Goal: Task Accomplishment & Management: Manage account settings

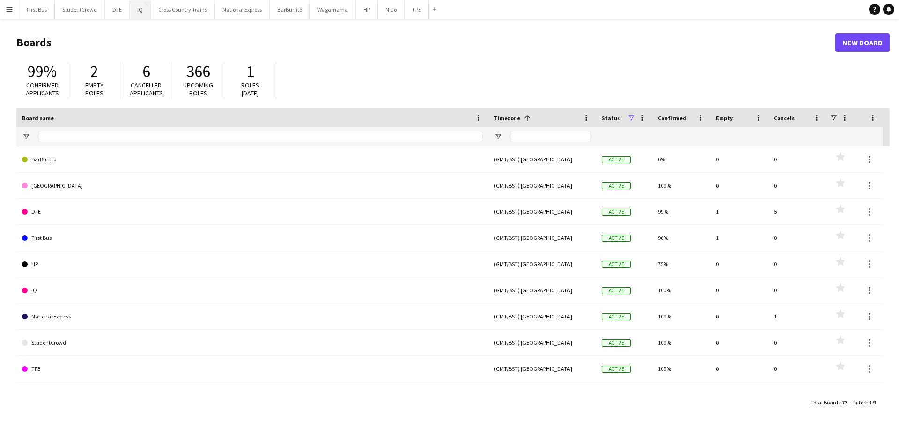
click at [138, 9] on button "IQ Close" at bounding box center [140, 9] width 21 height 18
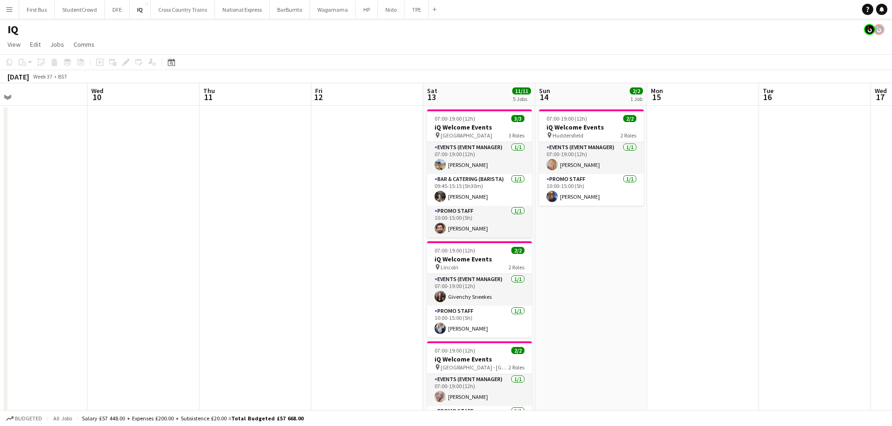
scroll to position [0, 360]
drag, startPoint x: 848, startPoint y: 289, endPoint x: 599, endPoint y: 280, distance: 248.7
click at [599, 280] on app-calendar-viewport "Sat 6 10/10 4 Jobs Sun 7 Mon 8 Tue 9 Wed 10 Thu 11 Fri 12 Sat 13 11/11 5 Jobs S…" at bounding box center [446, 372] width 892 height 578
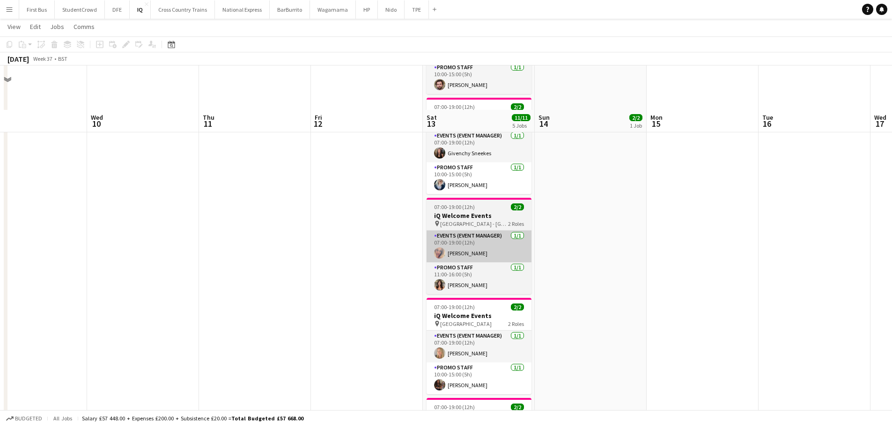
scroll to position [187, 0]
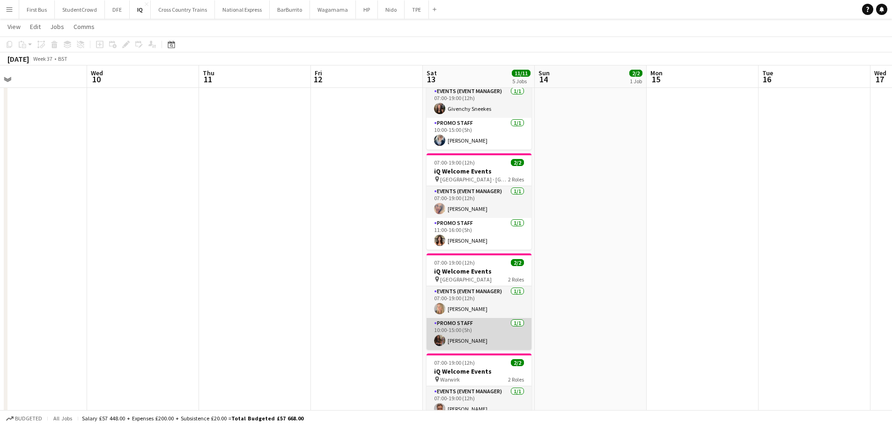
click at [481, 342] on app-card-role "Promo Staff [DATE] 10:00-15:00 (5h) [PERSON_NAME]" at bounding box center [478, 334] width 105 height 32
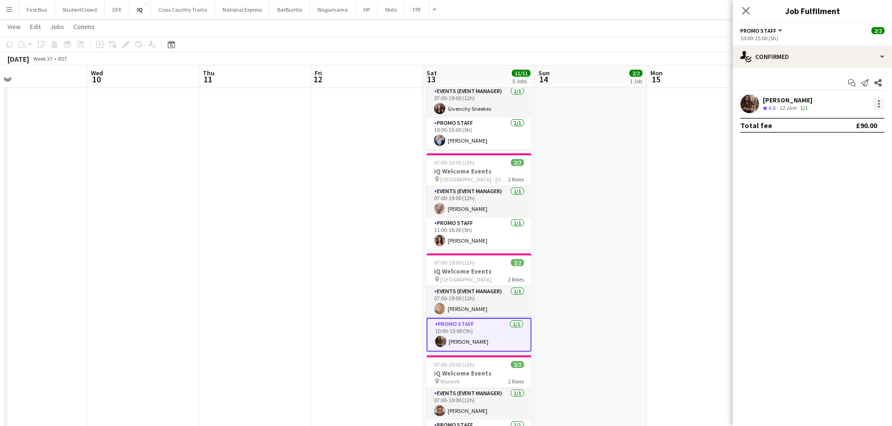
click at [873, 102] on div at bounding box center [878, 103] width 11 height 11
click at [846, 209] on span "Remove" at bounding box center [833, 211] width 28 height 8
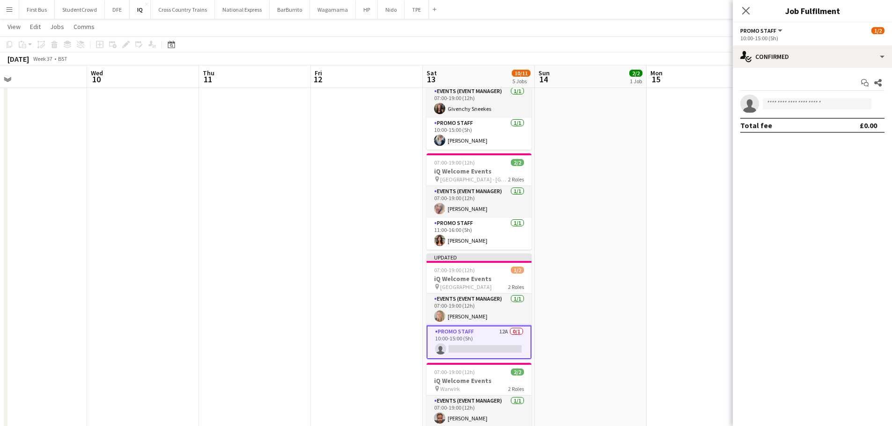
drag, startPoint x: 722, startPoint y: 113, endPoint x: 787, endPoint y: 67, distance: 79.6
click at [721, 113] on app-date-cell at bounding box center [702, 195] width 112 height 555
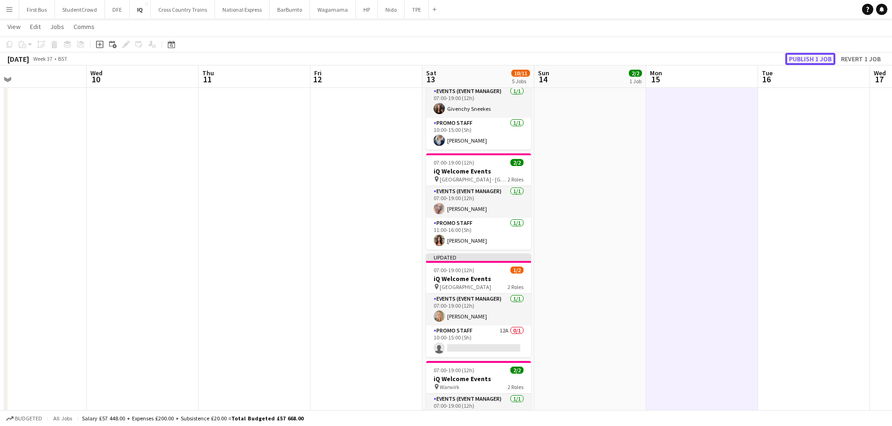
click at [811, 59] on button "Publish 1 job" at bounding box center [810, 59] width 50 height 12
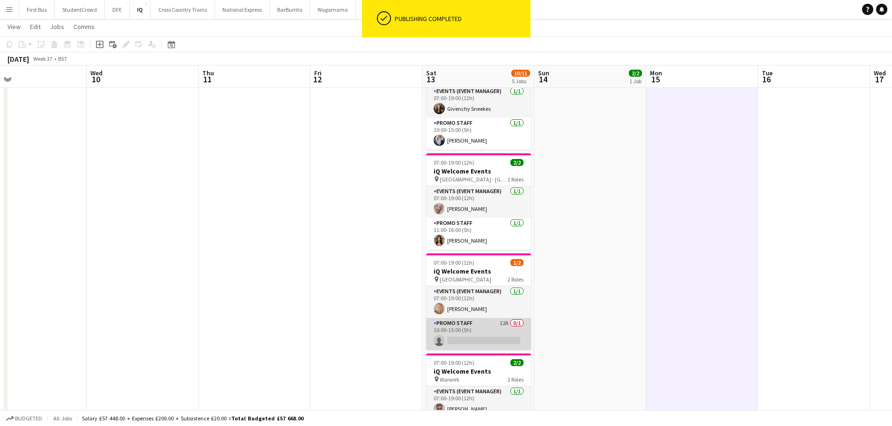
click at [476, 339] on app-card-role "Promo Staff 12A 0/1 10:00-15:00 (5h) single-neutral-actions" at bounding box center [478, 334] width 105 height 32
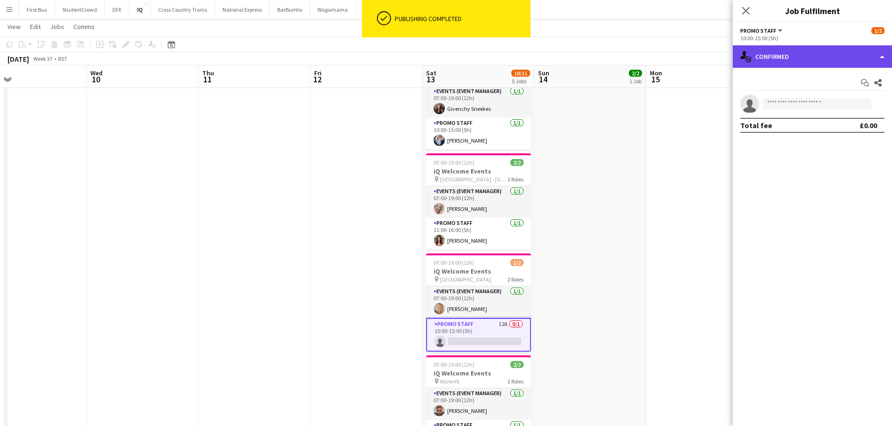
click at [834, 55] on div "single-neutral-actions-check-2 Confirmed" at bounding box center [811, 56] width 159 height 22
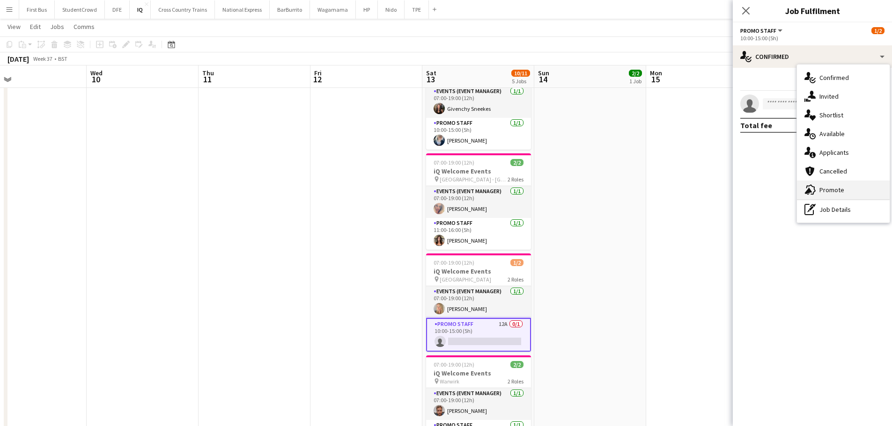
click at [837, 190] on span "Promote" at bounding box center [831, 190] width 25 height 8
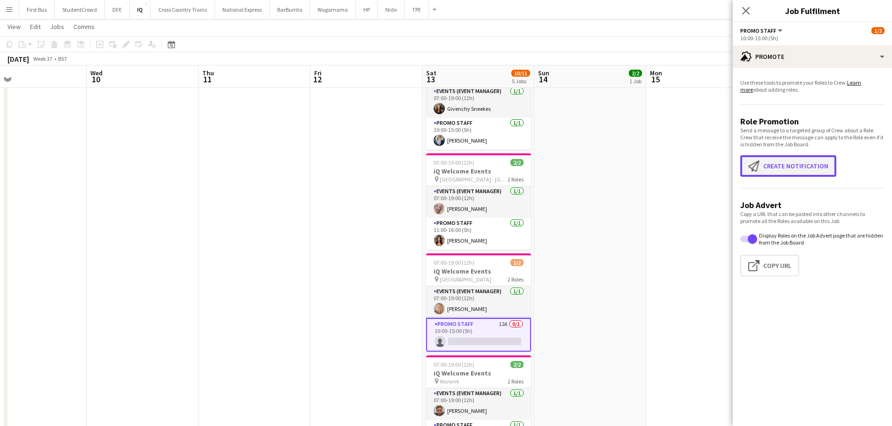
click at [796, 165] on button "Create notification Create notification" at bounding box center [788, 166] width 96 height 22
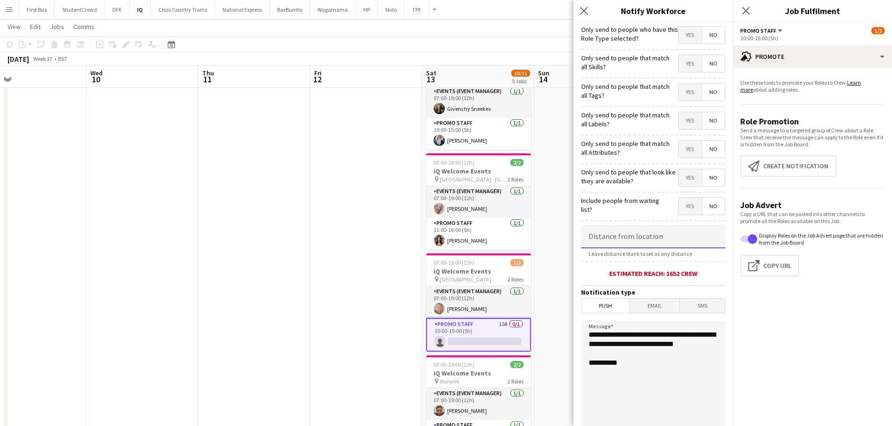
click at [655, 238] on input at bounding box center [653, 236] width 144 height 23
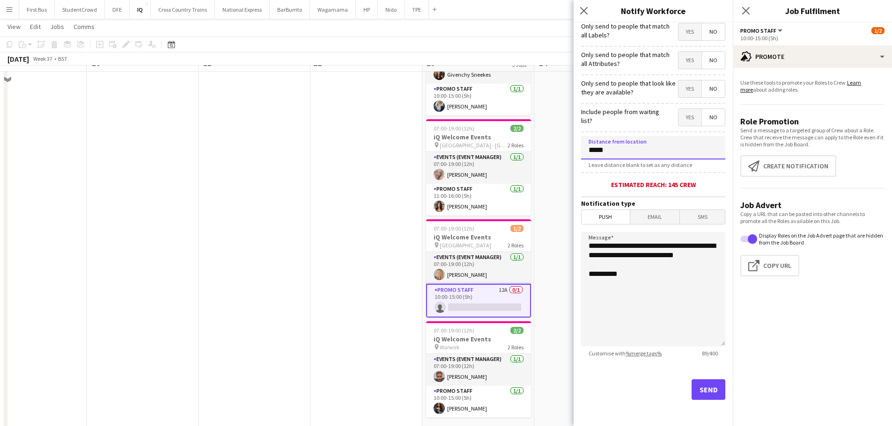
scroll to position [249, 0]
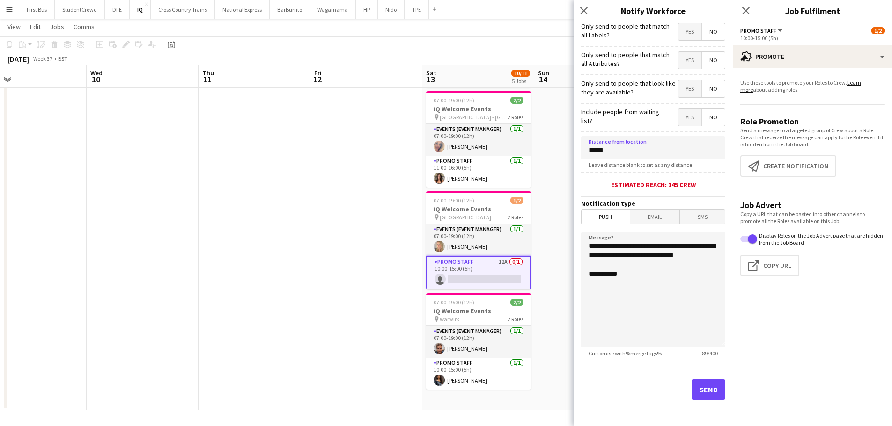
type input "*****"
click at [701, 385] on button "Send" at bounding box center [708, 390] width 34 height 21
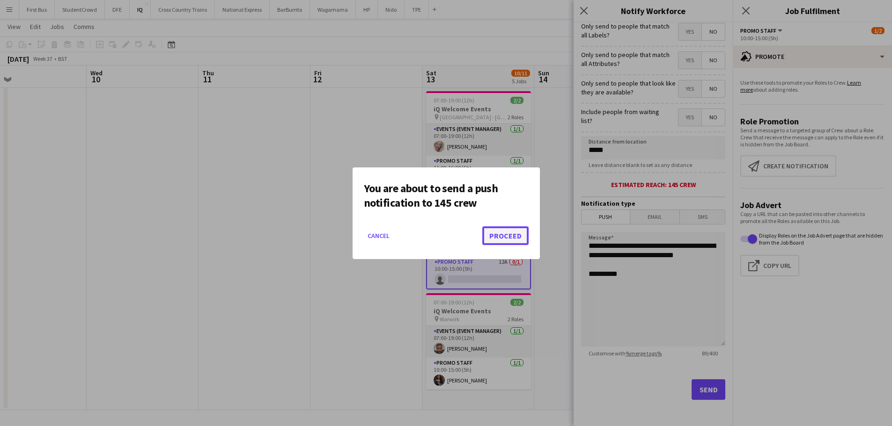
click at [510, 230] on button "Proceed" at bounding box center [505, 236] width 46 height 19
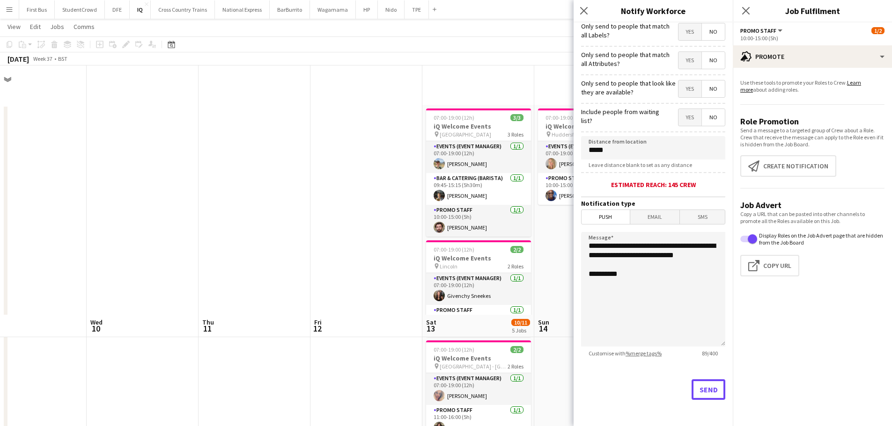
scroll to position [249, 0]
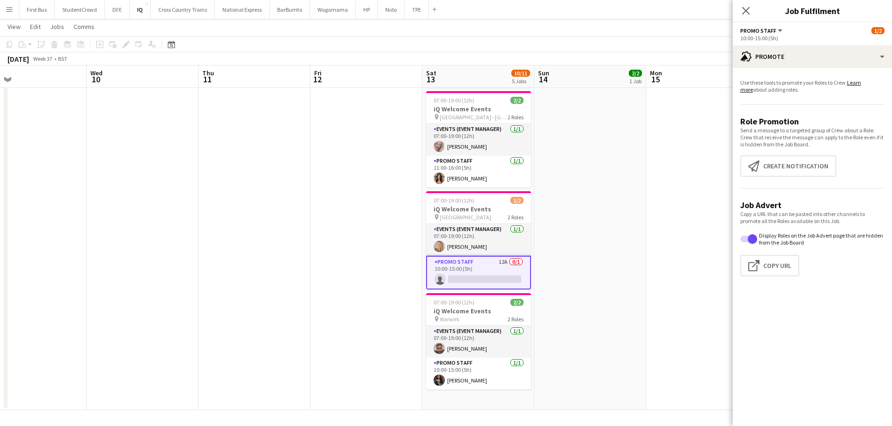
drag, startPoint x: 619, startPoint y: 168, endPoint x: 628, endPoint y: 163, distance: 9.6
click at [619, 168] on app-date-cell "07:00-19:00 (12h) 2/2 iQ Welcome Events pin Huddersfield 2 Roles Events (Event …" at bounding box center [590, 132] width 112 height 555
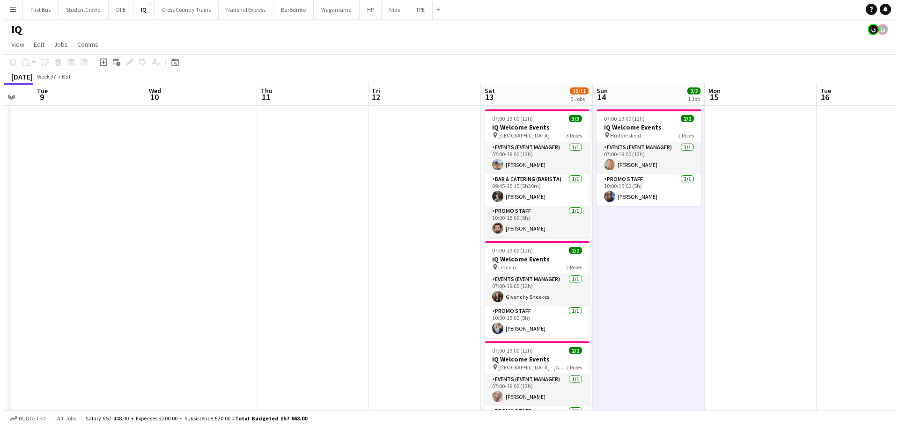
scroll to position [0, 344]
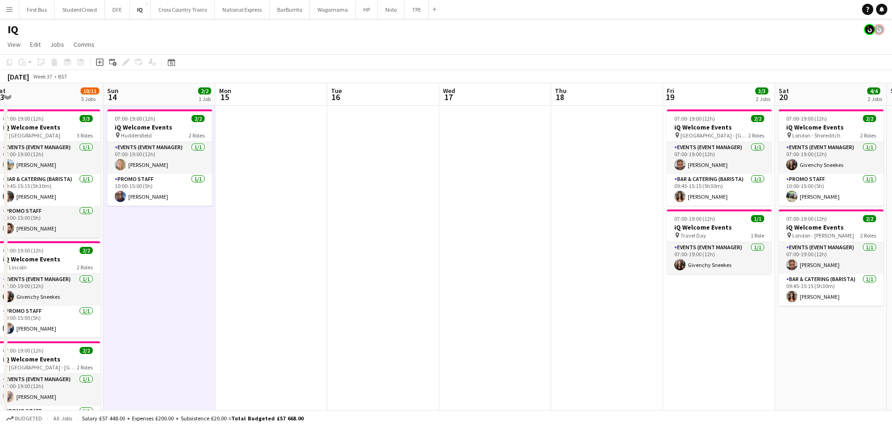
drag, startPoint x: 711, startPoint y: 252, endPoint x: 281, endPoint y: 249, distance: 430.6
click at [281, 249] on app-calendar-viewport "Wed 10 Thu 11 Fri 12 Sat 13 10/11 5 Jobs Sun 14 2/2 1 Job Mon 15 Tue 16 Wed 17 …" at bounding box center [446, 372] width 892 height 578
click at [116, 12] on button "DFE Close" at bounding box center [117, 9] width 25 height 18
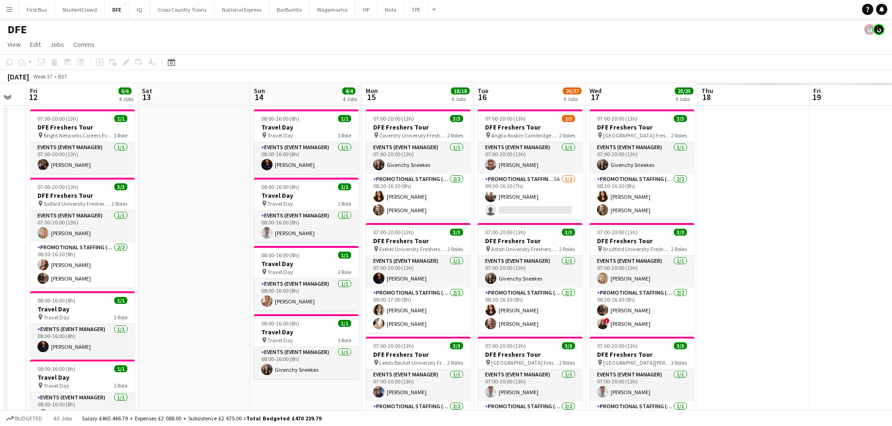
scroll to position [0, 372]
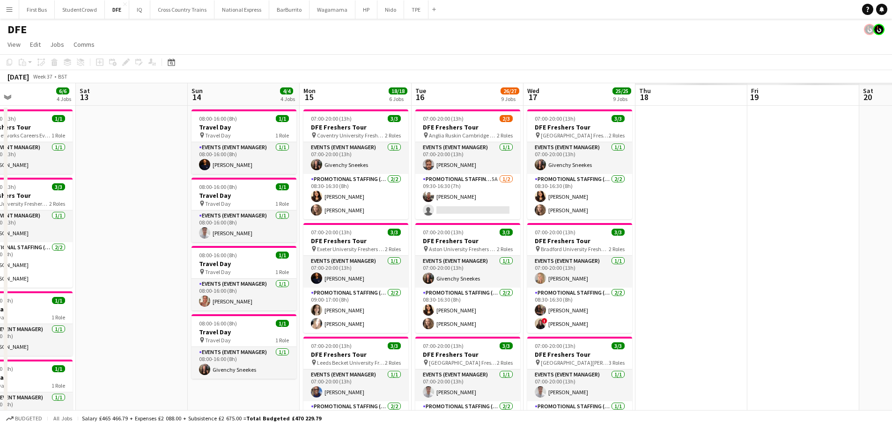
drag, startPoint x: 767, startPoint y: 220, endPoint x: 171, endPoint y: 220, distance: 595.3
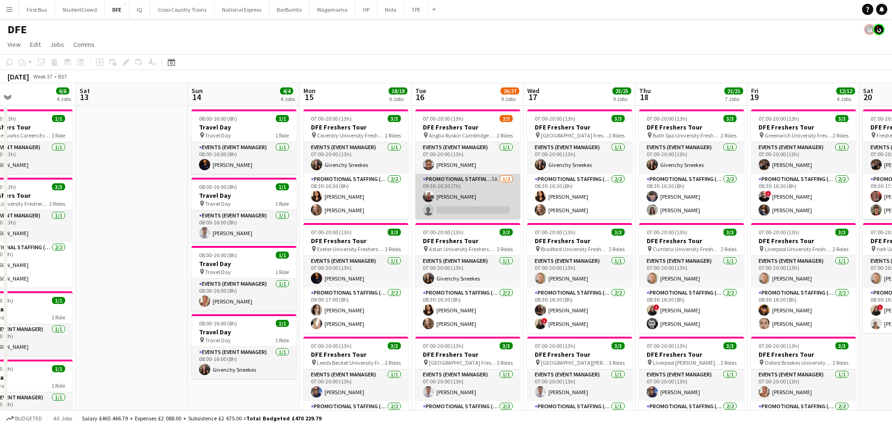
click at [449, 209] on app-card-role "Promotional Staffing (Brand Ambassadors) 5A [DATE] 09:30-16:30 (7h) [PERSON_NAM…" at bounding box center [467, 196] width 105 height 45
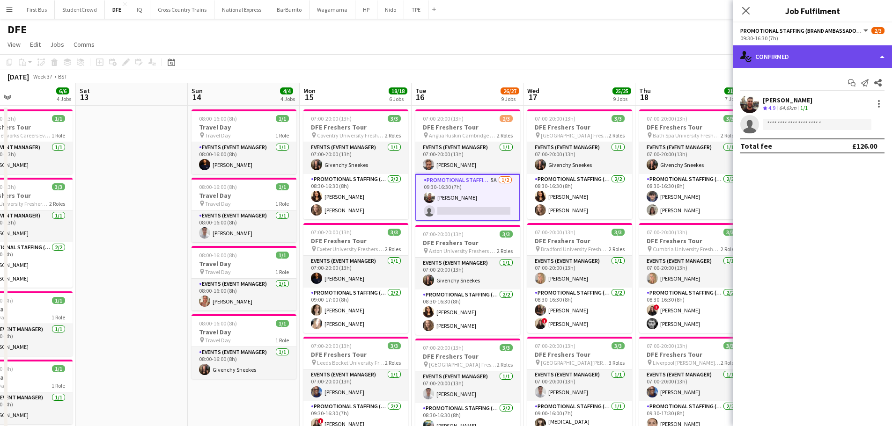
click at [825, 60] on div "single-neutral-actions-check-2 Confirmed" at bounding box center [811, 56] width 159 height 22
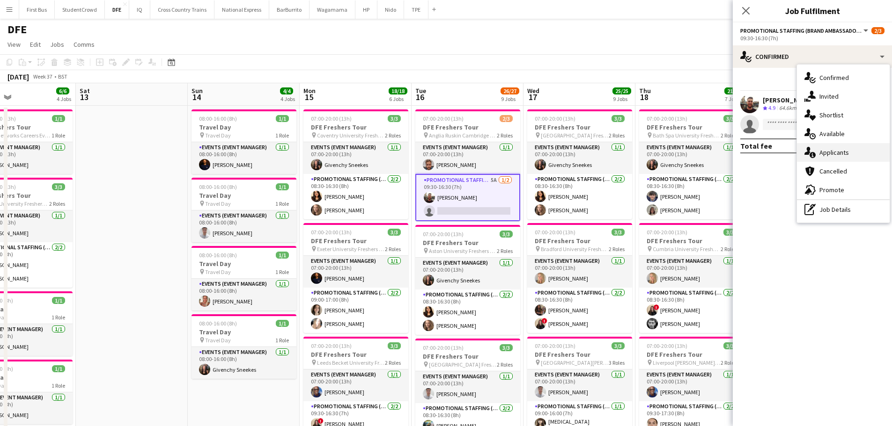
click at [848, 155] on span "Applicants" at bounding box center [833, 152] width 29 height 8
